Goal: Entertainment & Leisure: Consume media (video, audio)

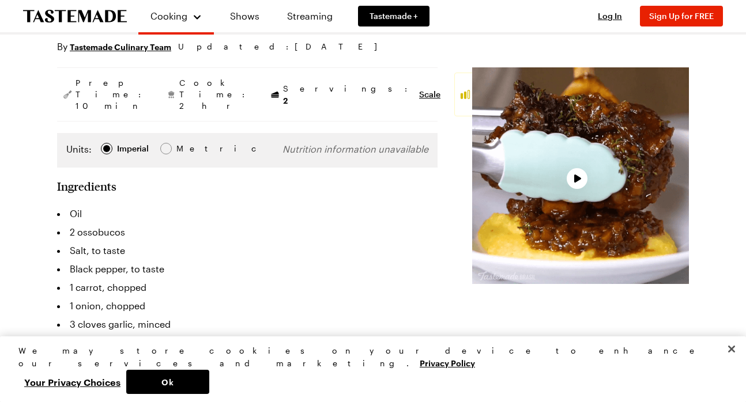
scroll to position [143, 0]
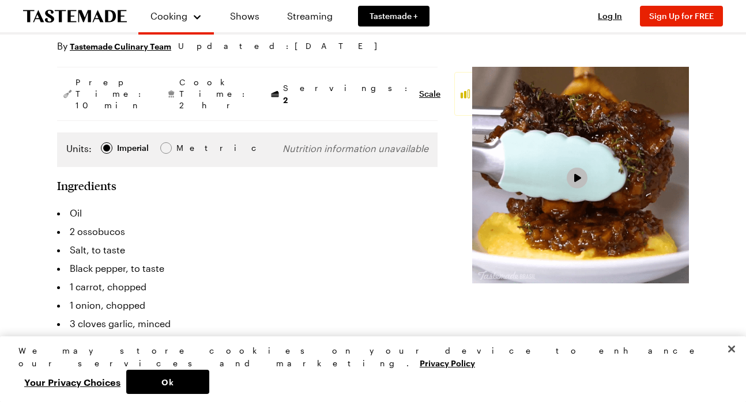
click at [572, 183] on span "Video Player" at bounding box center [577, 178] width 10 height 10
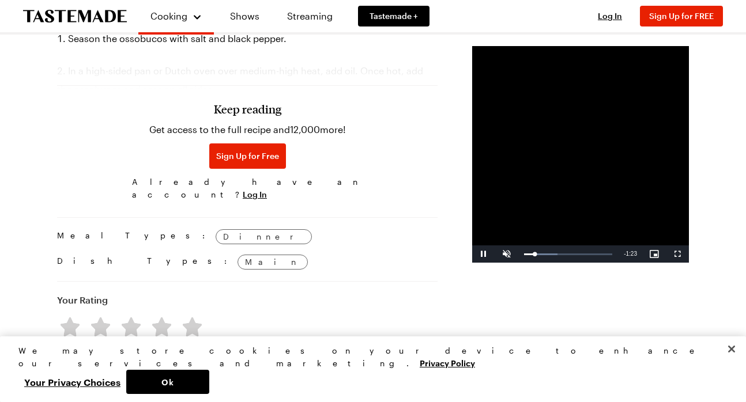
scroll to position [765, 0]
click at [604, 263] on video "Video Player" at bounding box center [580, 154] width 217 height 217
click at [596, 263] on div "Loaded : 100.00% 1:25 1:29" at bounding box center [568, 253] width 100 height 17
click at [586, 263] on div "Loaded : 100.00% 1:20 1:25" at bounding box center [568, 253] width 100 height 17
click at [472, 254] on span "Video Player" at bounding box center [483, 254] width 23 height 0
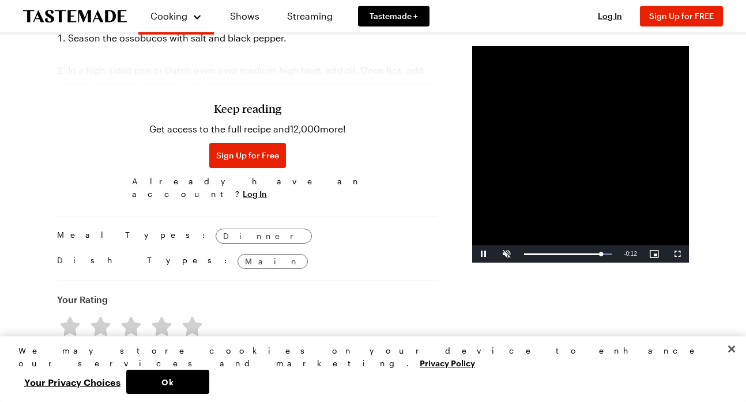
click at [472, 263] on video "Video Player" at bounding box center [580, 154] width 217 height 217
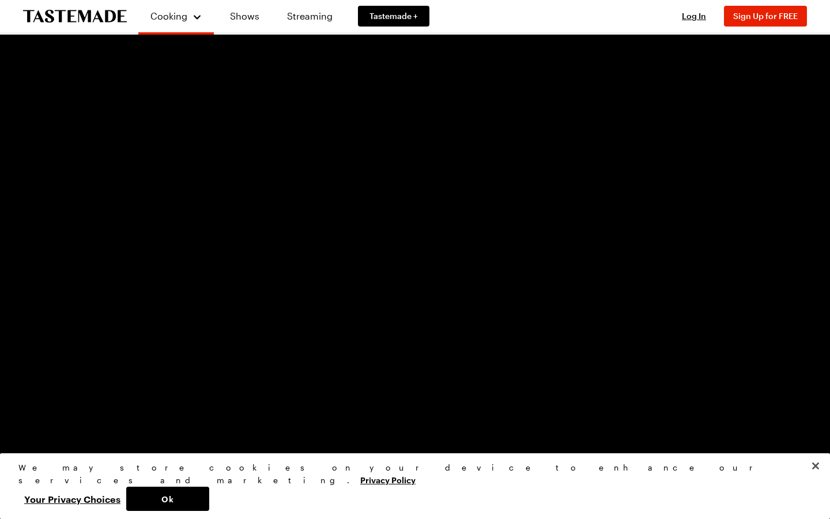
drag, startPoint x: 421, startPoint y: 297, endPoint x: 480, endPoint y: 380, distance: 101.7
click at [480, 380] on video "Video Player" at bounding box center [415, 259] width 830 height 519
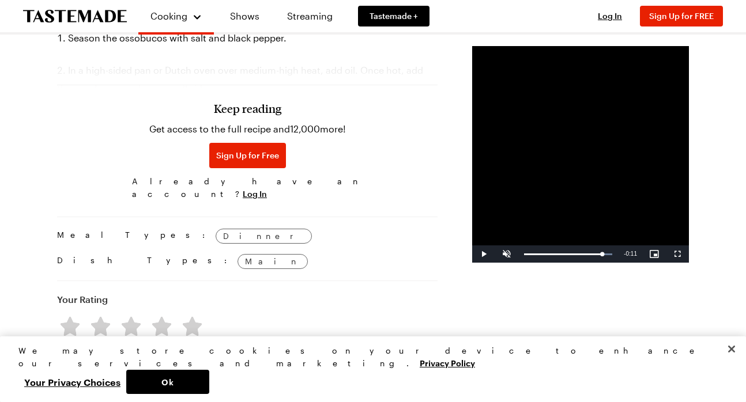
click at [472, 263] on video "Video Player" at bounding box center [580, 154] width 217 height 217
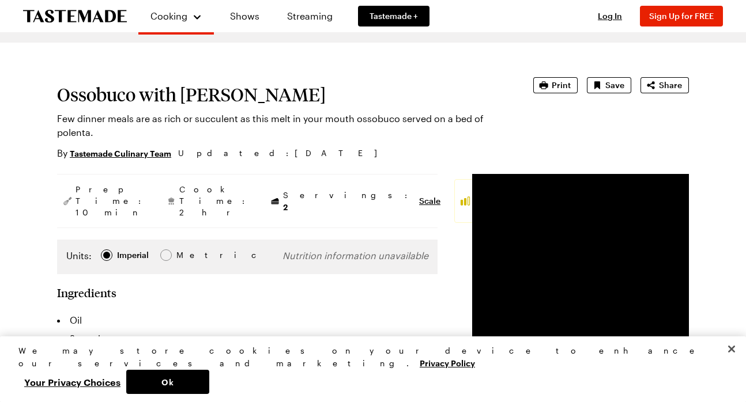
scroll to position [65, 0]
